Goal: Task Accomplishment & Management: Manage account settings

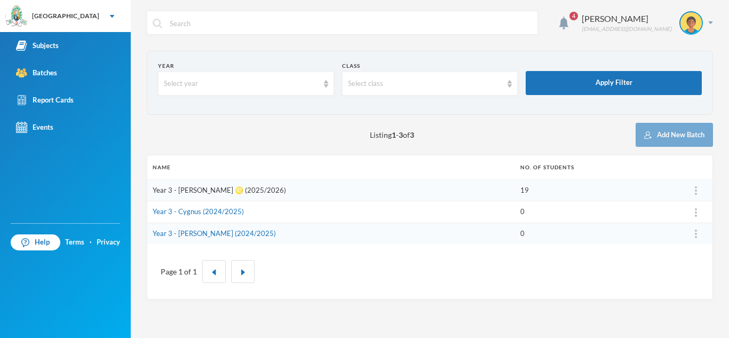
click at [217, 191] on link "Year 3 - [PERSON_NAME] ♌️ (2025/2026)" at bounding box center [219, 190] width 133 height 9
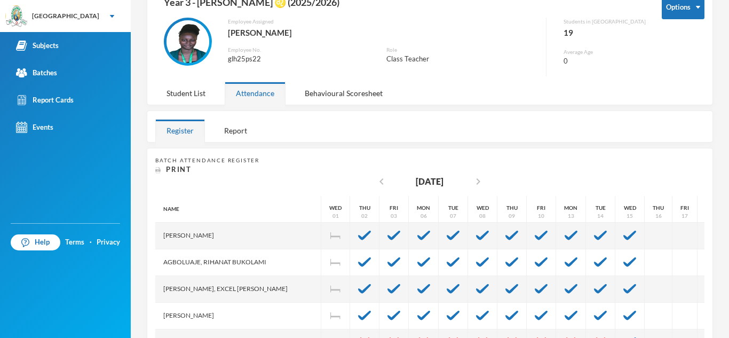
scroll to position [85, 0]
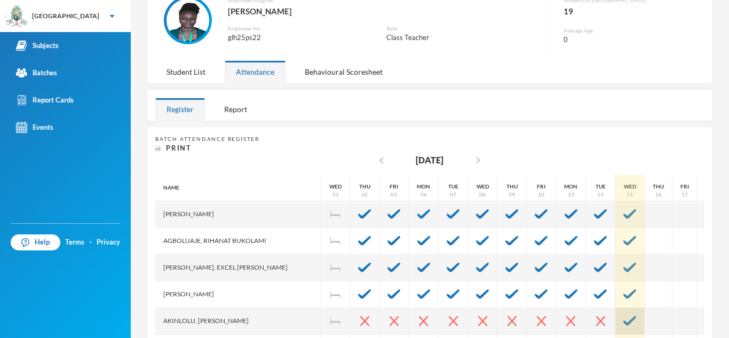
click at [623, 318] on img at bounding box center [629, 321] width 13 height 10
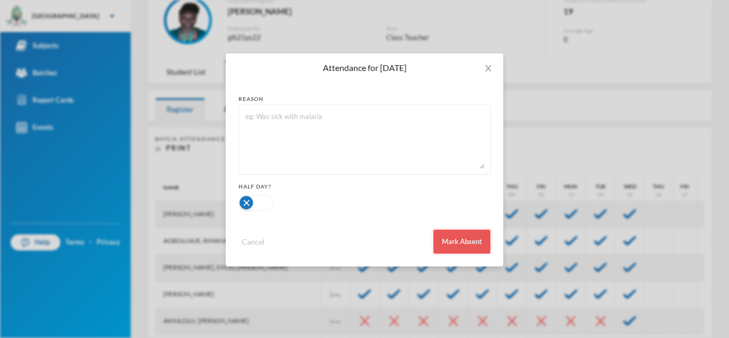
click at [459, 241] on button "Mark Absent" at bounding box center [461, 242] width 57 height 24
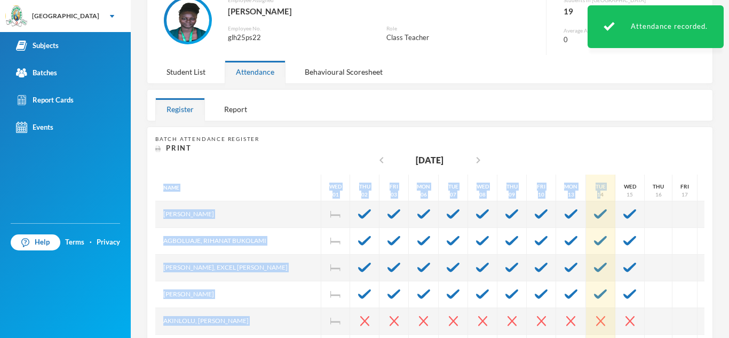
drag, startPoint x: 562, startPoint y: 165, endPoint x: 566, endPoint y: 192, distance: 27.0
click at [566, 192] on div "Batch Attendance Register Print chevron_left [DATE] chevron_right Name [PERSON_…" at bounding box center [429, 288] width 549 height 306
click at [597, 192] on div "14" at bounding box center [600, 195] width 6 height 8
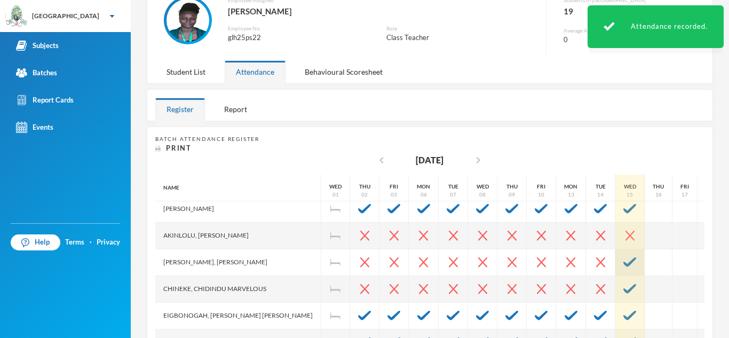
click at [623, 263] on img at bounding box center [629, 262] width 13 height 10
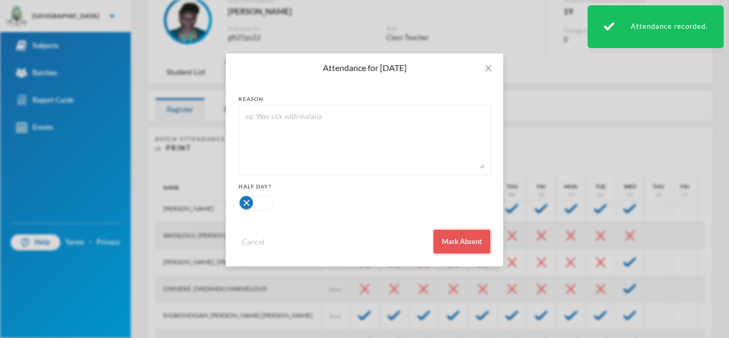
click at [478, 239] on button "Mark Absent" at bounding box center [461, 242] width 57 height 24
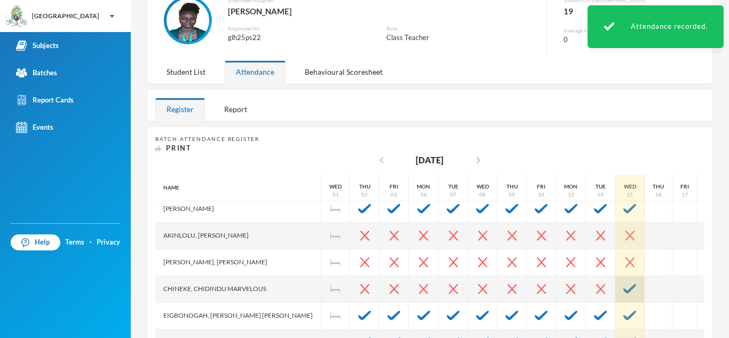
click at [623, 290] on img at bounding box center [629, 289] width 13 height 10
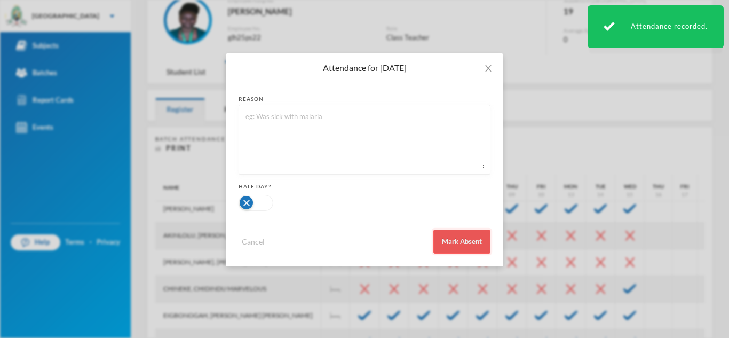
click at [483, 242] on button "Mark Absent" at bounding box center [461, 242] width 57 height 24
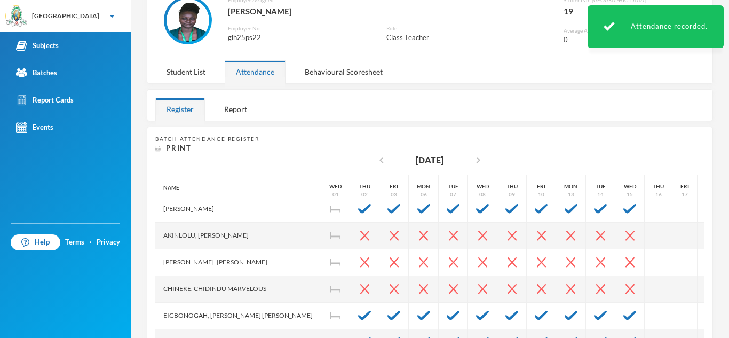
drag, startPoint x: 713, startPoint y: 242, endPoint x: 726, endPoint y: 286, distance: 45.8
click at [726, 286] on div "4 [PERSON_NAME] [PERSON_NAME][EMAIL_ADDRESS][PERSON_NAME][DOMAIN_NAME] Options …" at bounding box center [430, 169] width 598 height 338
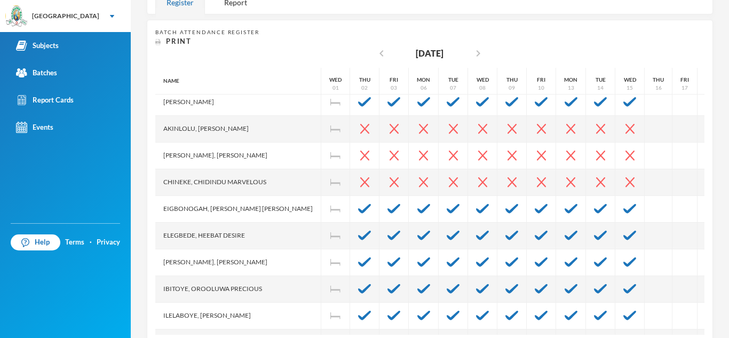
scroll to position [214, 0]
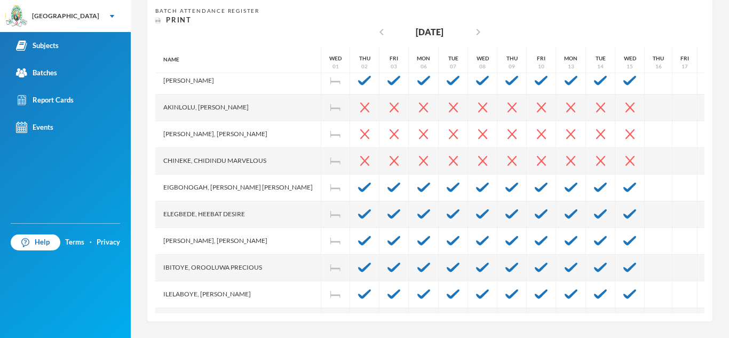
drag, startPoint x: 602, startPoint y: 247, endPoint x: 588, endPoint y: 351, distance: 104.6
click at [588, 337] on html "Greenland Hall Your Bluebic Account Greenland Hall Add a New School Subjects Ba…" at bounding box center [364, 169] width 729 height 338
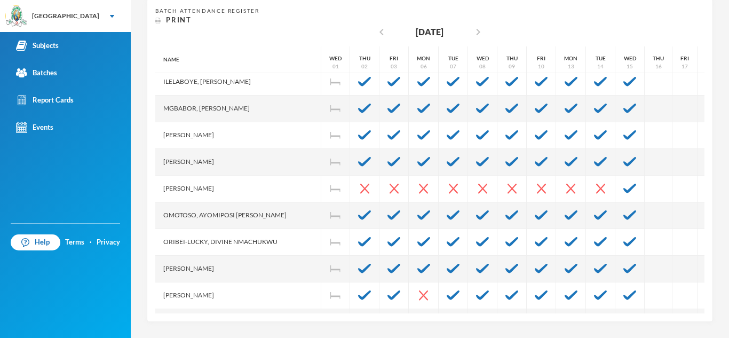
scroll to position [299, 0]
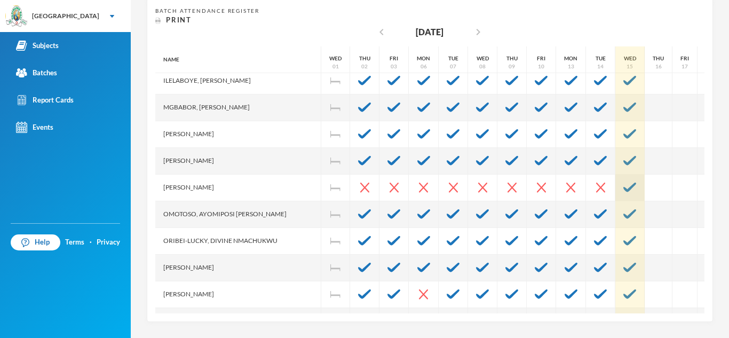
click at [615, 182] on div at bounding box center [629, 188] width 29 height 27
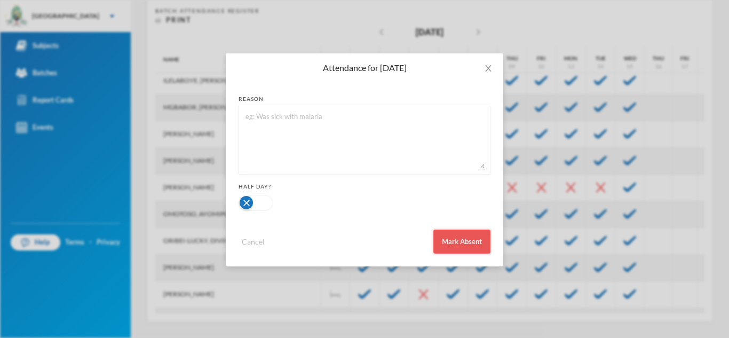
click at [475, 241] on button "Mark Absent" at bounding box center [461, 242] width 57 height 24
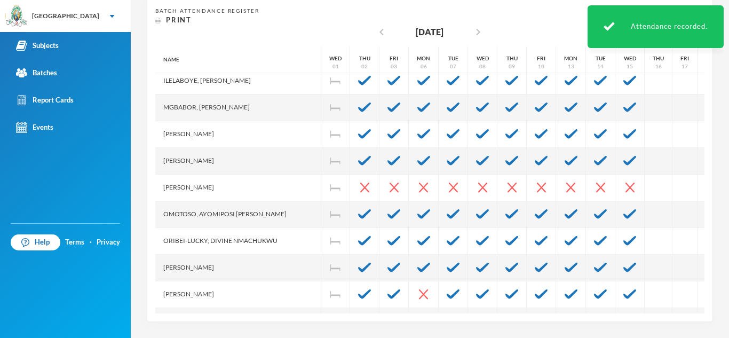
drag, startPoint x: 641, startPoint y: 265, endPoint x: 641, endPoint y: 317, distance: 52.3
click at [641, 317] on div "Batch Attendance Register Print chevron_left [DATE] chevron_right Name [PERSON_…" at bounding box center [430, 159] width 566 height 323
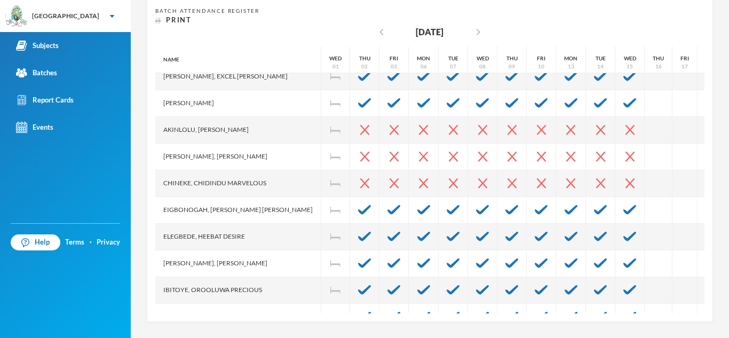
scroll to position [5, 0]
